Goal: Information Seeking & Learning: Understand process/instructions

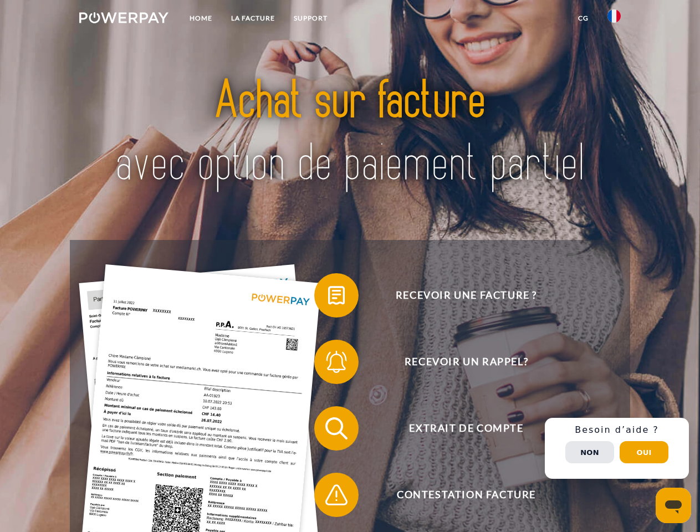
click at [124, 19] on img at bounding box center [123, 17] width 89 height 11
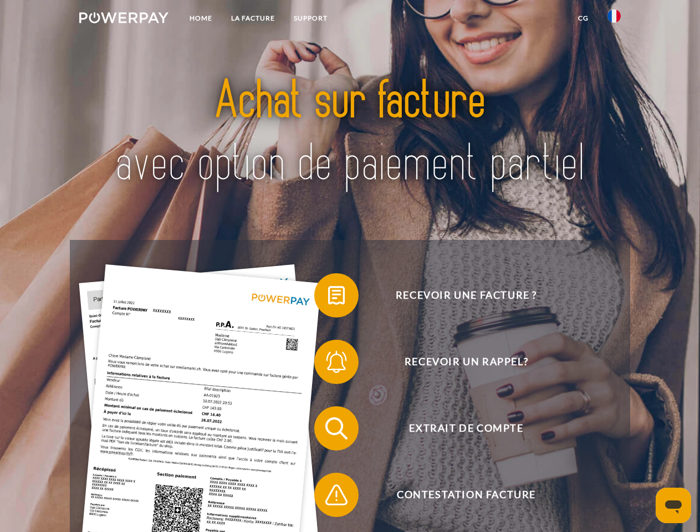
click at [614, 19] on img at bounding box center [614, 15] width 13 height 13
click at [583, 18] on link "CG" at bounding box center [583, 18] width 29 height 20
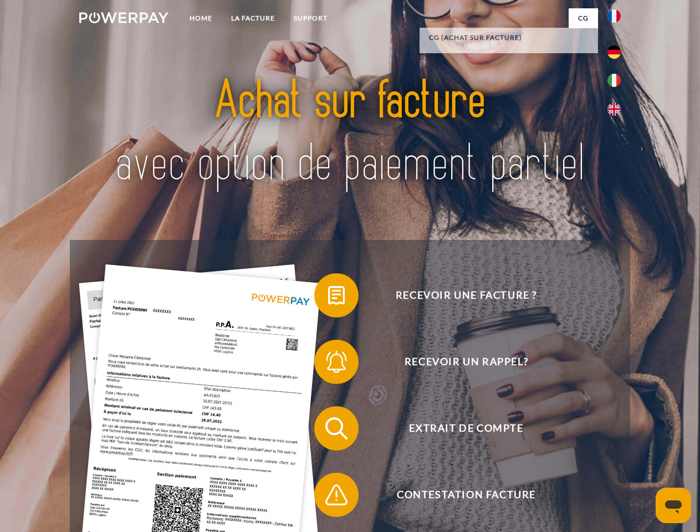
click at [328, 298] on span at bounding box center [319, 295] width 55 height 55
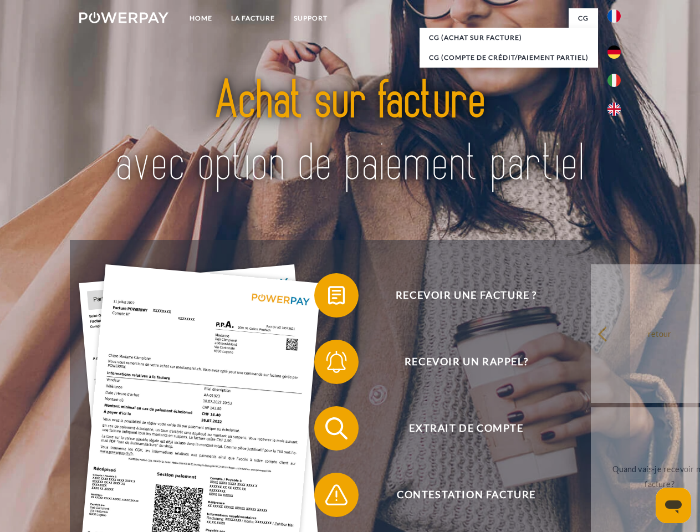
click at [591, 364] on link "retour" at bounding box center [660, 333] width 138 height 139
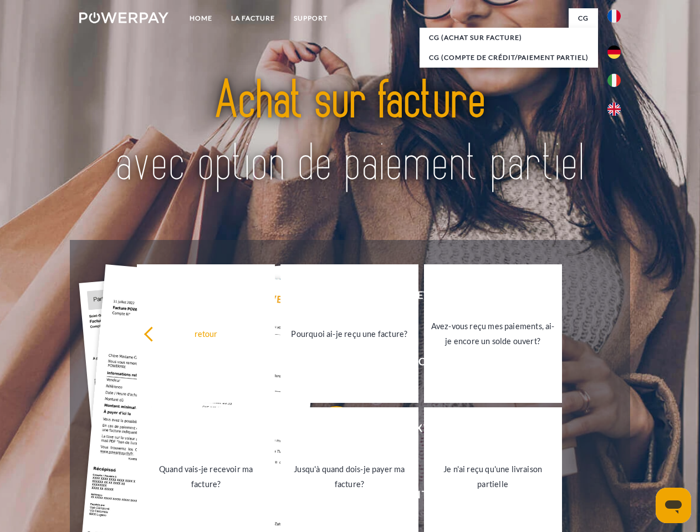
click at [328, 431] on link "Jusqu'à quand dois-je payer ma facture?" at bounding box center [349, 476] width 138 height 139
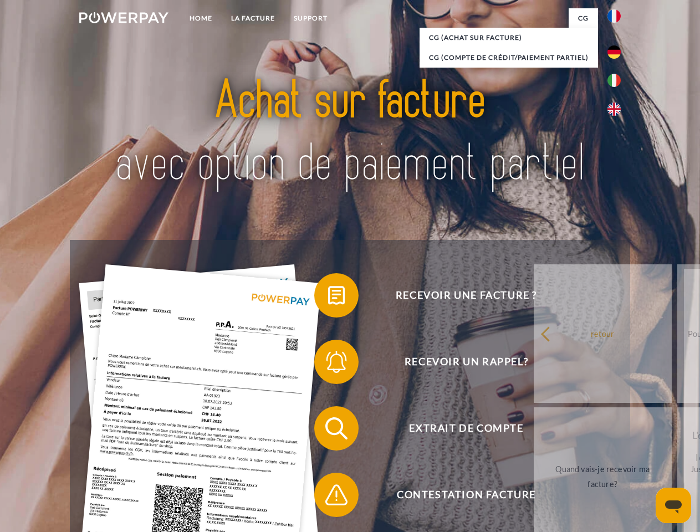
click at [328, 497] on span at bounding box center [319, 494] width 55 height 55
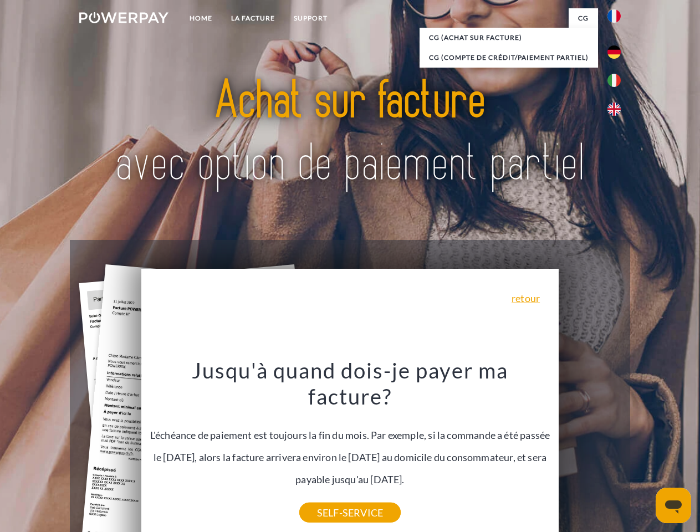
click at [590, 451] on span "Extrait de compte" at bounding box center [466, 428] width 272 height 44
click at [644, 452] on header "Home LA FACTURE Support" at bounding box center [350, 383] width 700 height 766
